Goal: Transaction & Acquisition: Purchase product/service

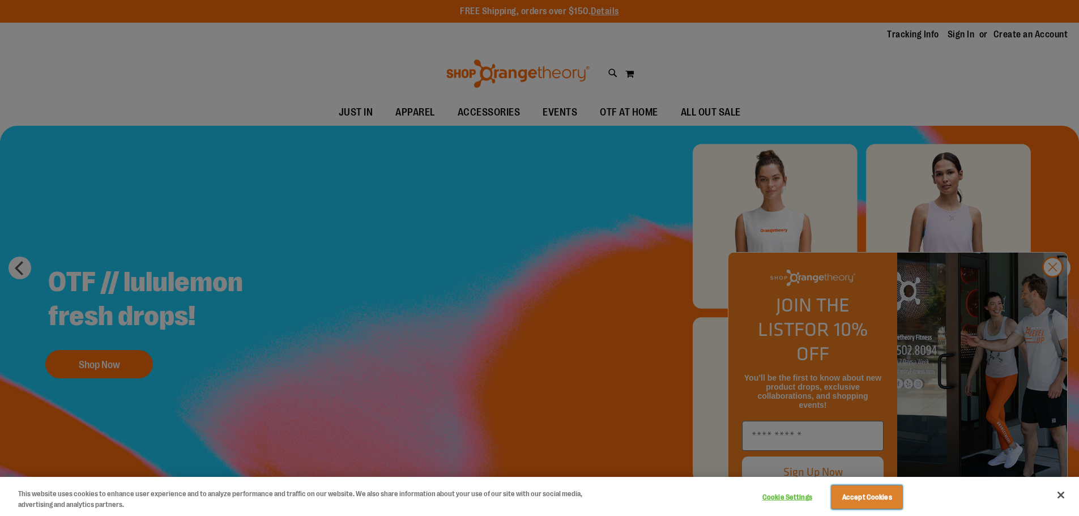
click at [870, 500] on button "Accept Cookies" at bounding box center [867, 497] width 71 height 24
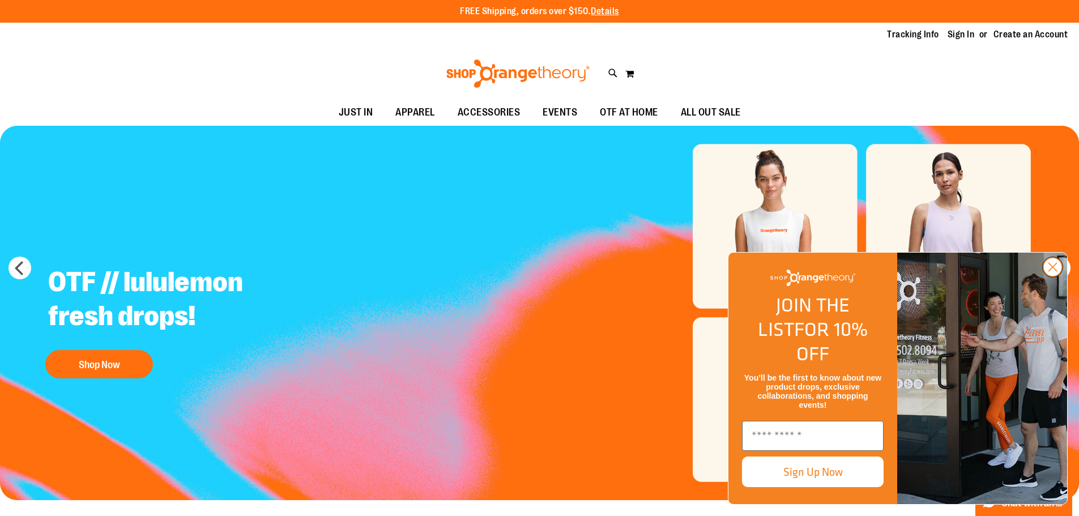
click at [1059, 276] on circle "Close dialog" at bounding box center [1052, 267] width 19 height 19
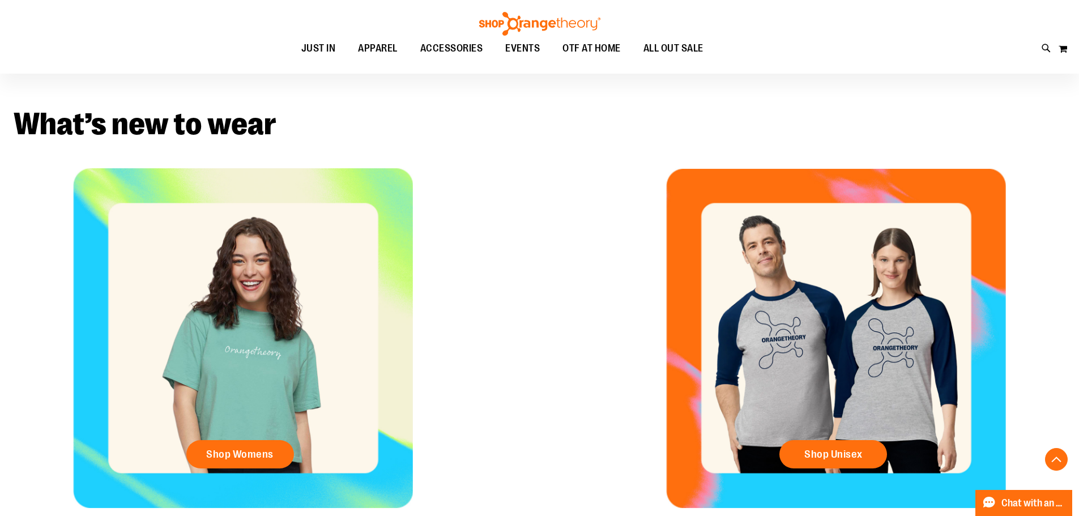
scroll to position [283, 0]
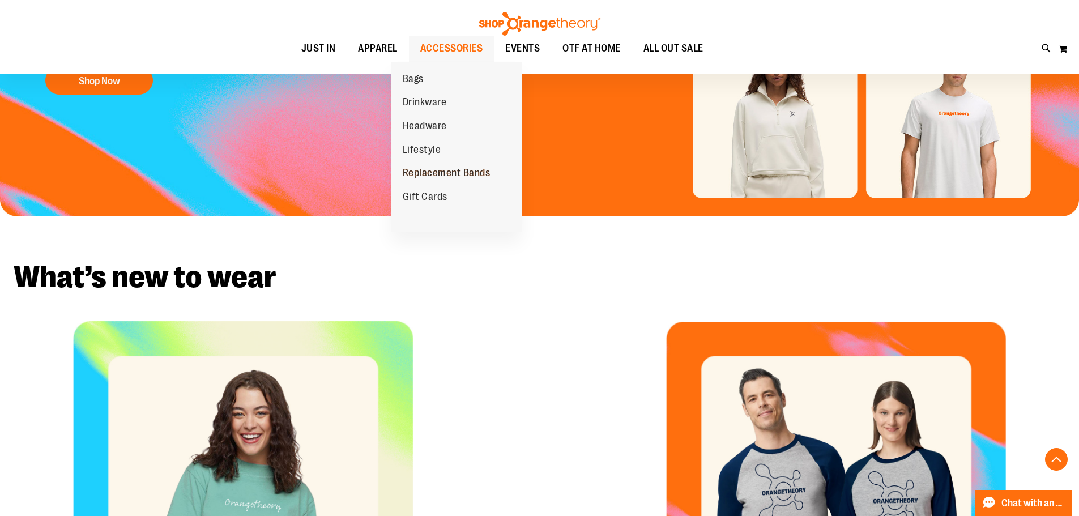
click at [437, 167] on span "Replacement Bands" at bounding box center [447, 174] width 88 height 14
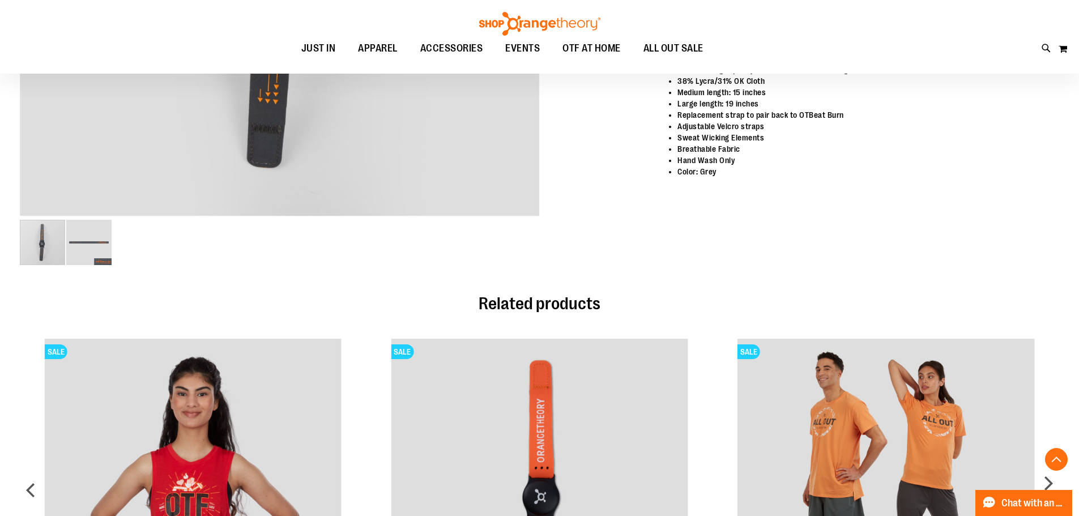
scroll to position [566, 0]
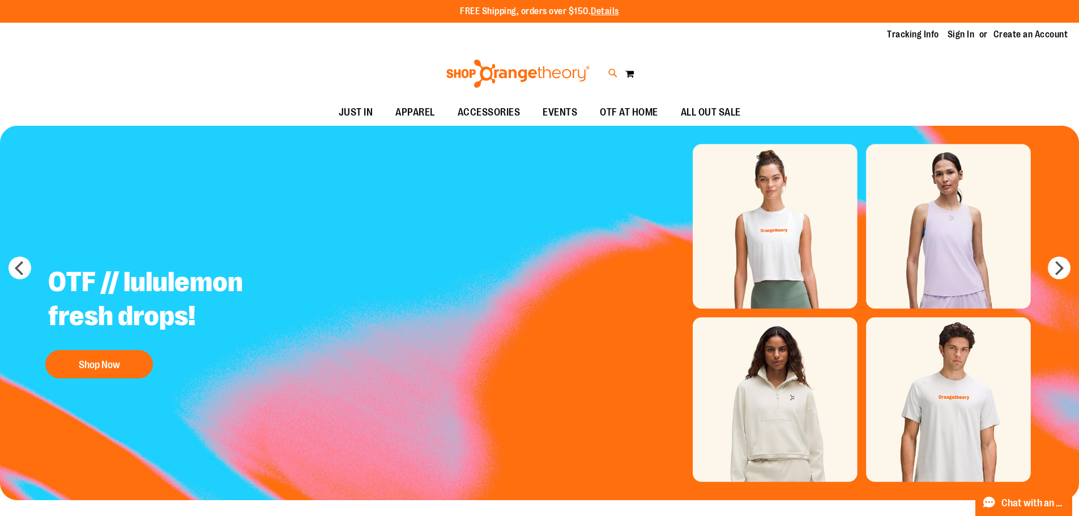
click at [610, 75] on icon at bounding box center [613, 73] width 10 height 13
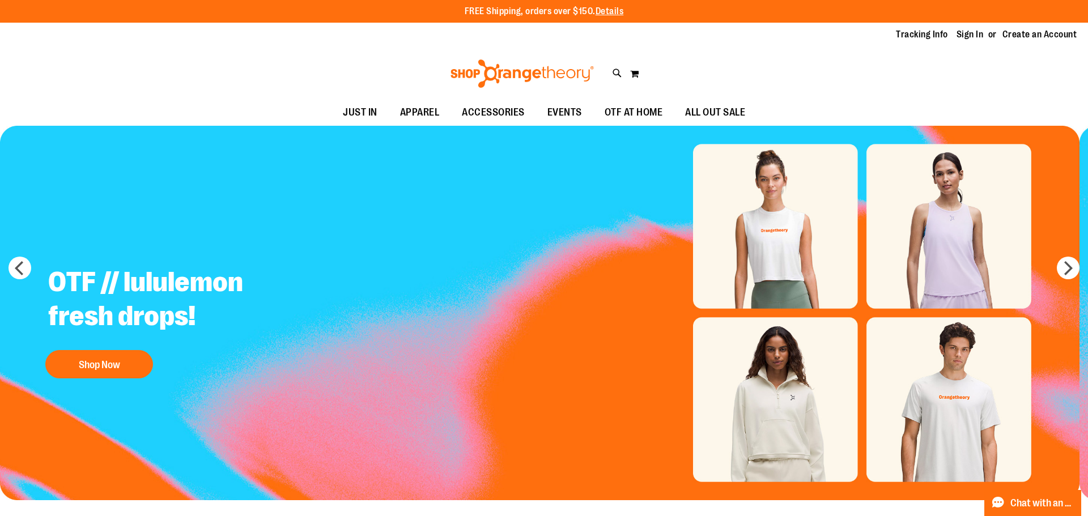
click at [390, 70] on input "Search" at bounding box center [543, 63] width 863 height 37
type input "**********"
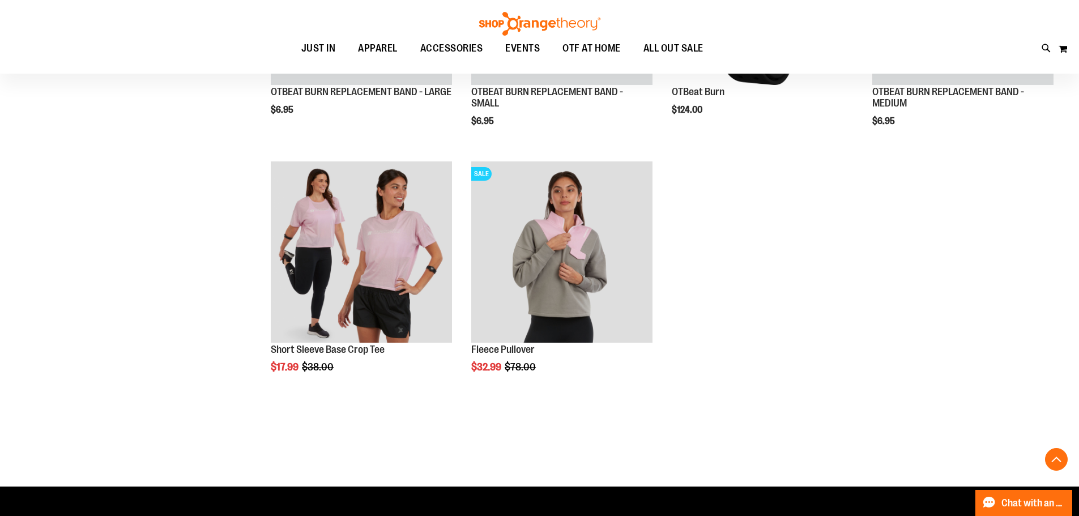
scroll to position [397, 0]
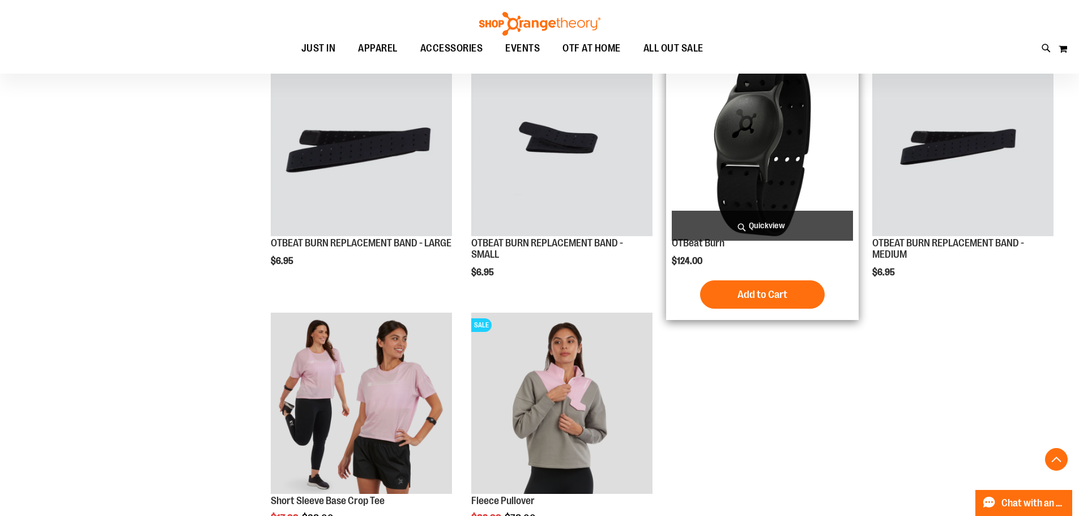
click at [764, 148] on img "product" at bounding box center [762, 145] width 181 height 181
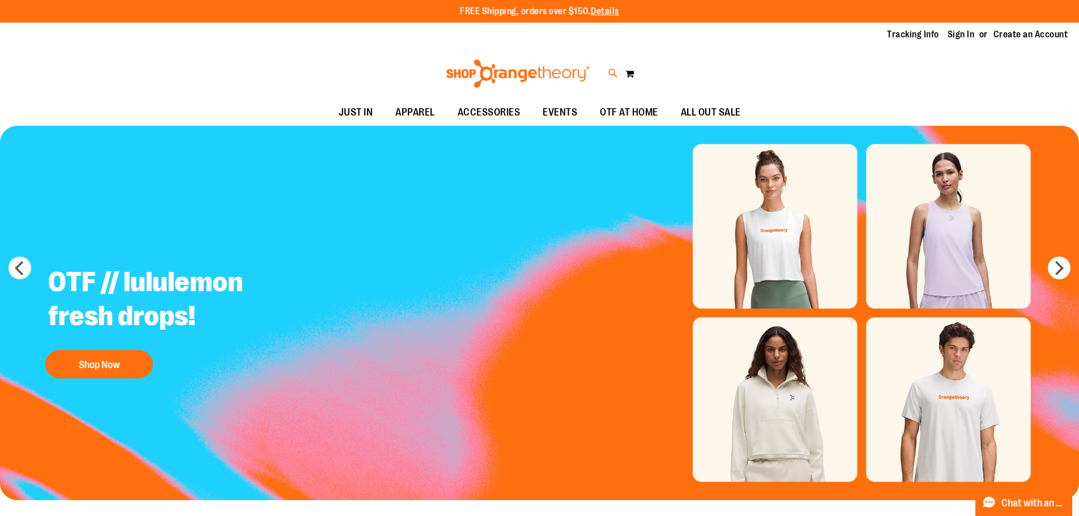
click at [613, 73] on icon at bounding box center [613, 73] width 10 height 13
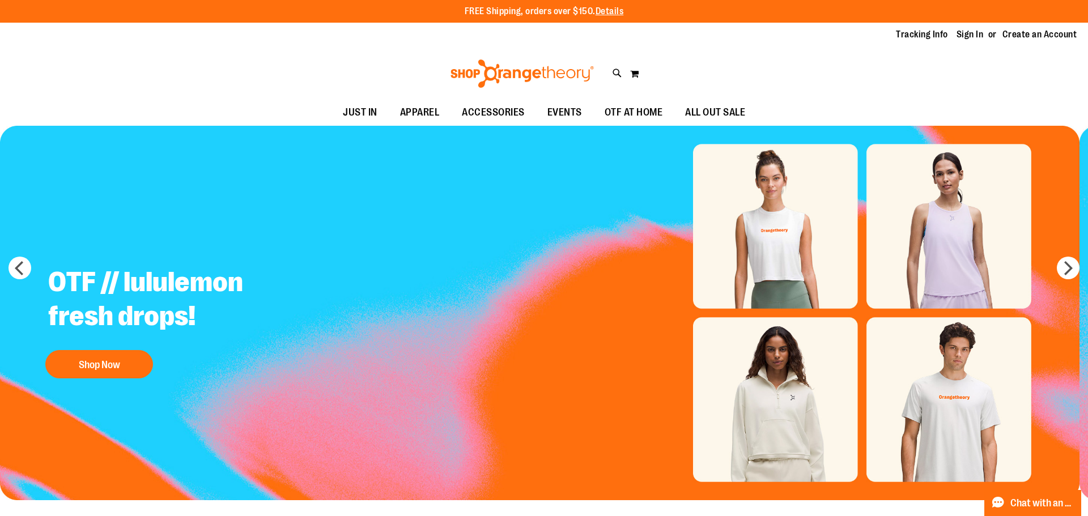
type input "**********"
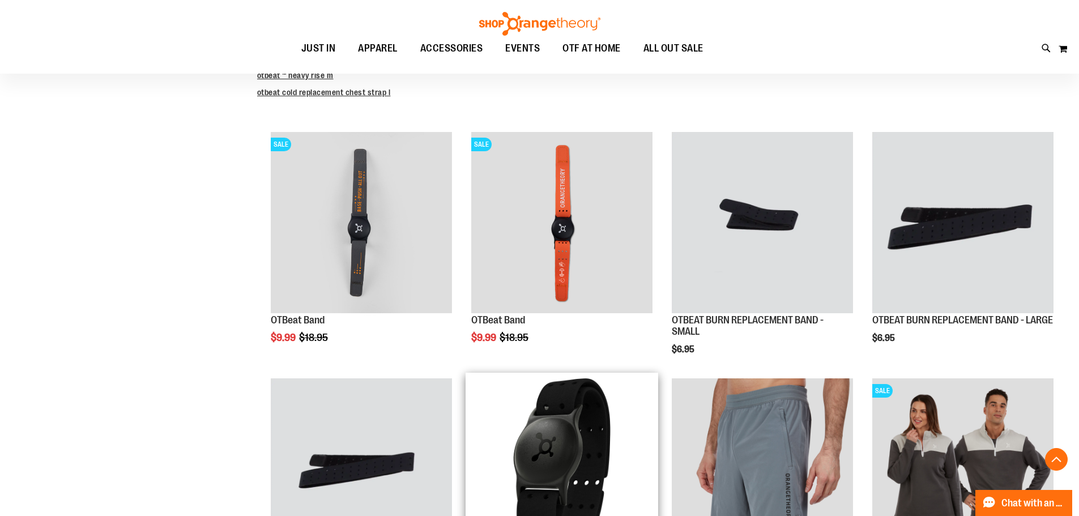
scroll to position [566, 0]
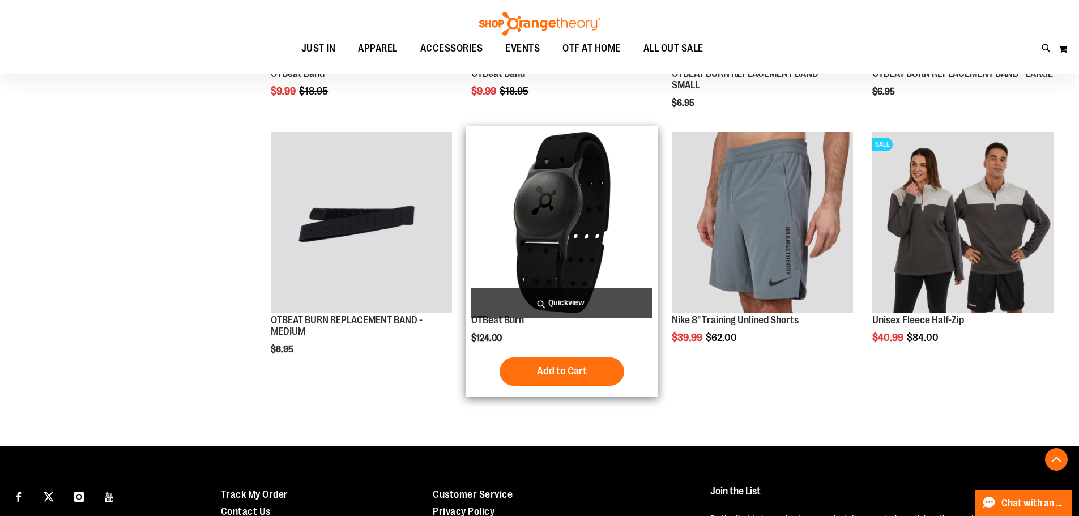
click at [561, 250] on img "product" at bounding box center [561, 222] width 181 height 181
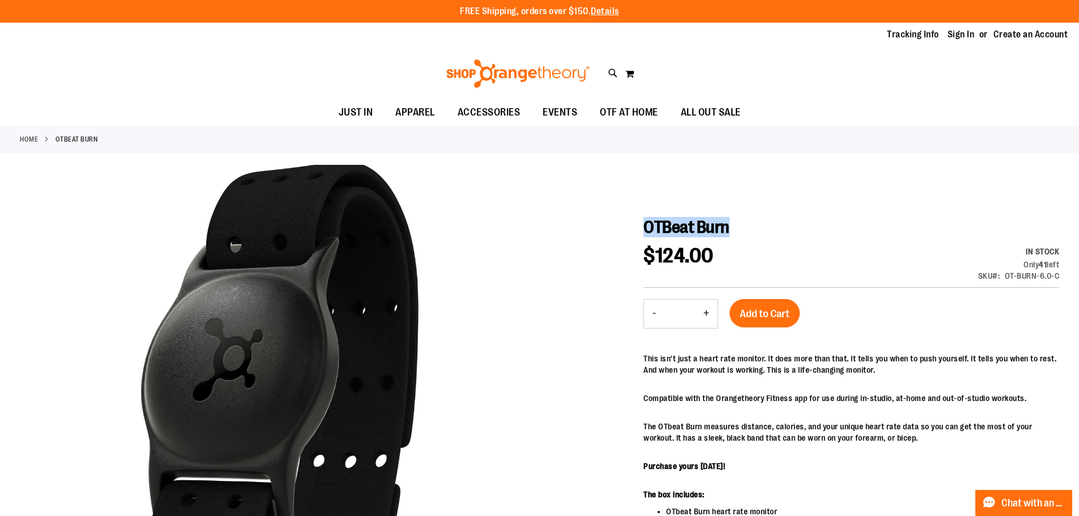
drag, startPoint x: 745, startPoint y: 227, endPoint x: 644, endPoint y: 226, distance: 101.4
click at [644, 226] on h1 "OTBeat Burn" at bounding box center [851, 227] width 416 height 20
copy span "OTBeat Burn"
click at [544, 361] on div at bounding box center [539, 439] width 1039 height 548
